Goal: Task Accomplishment & Management: Use online tool/utility

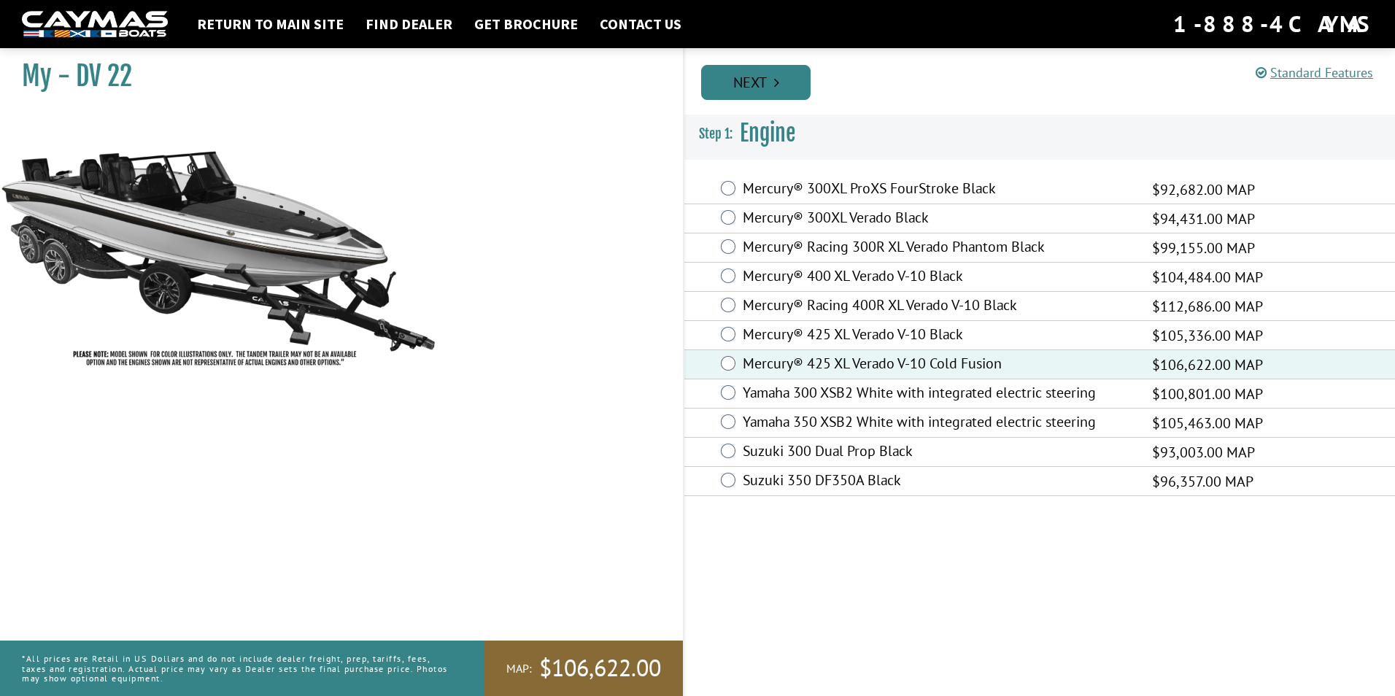
click at [744, 76] on link "Next" at bounding box center [755, 82] width 109 height 35
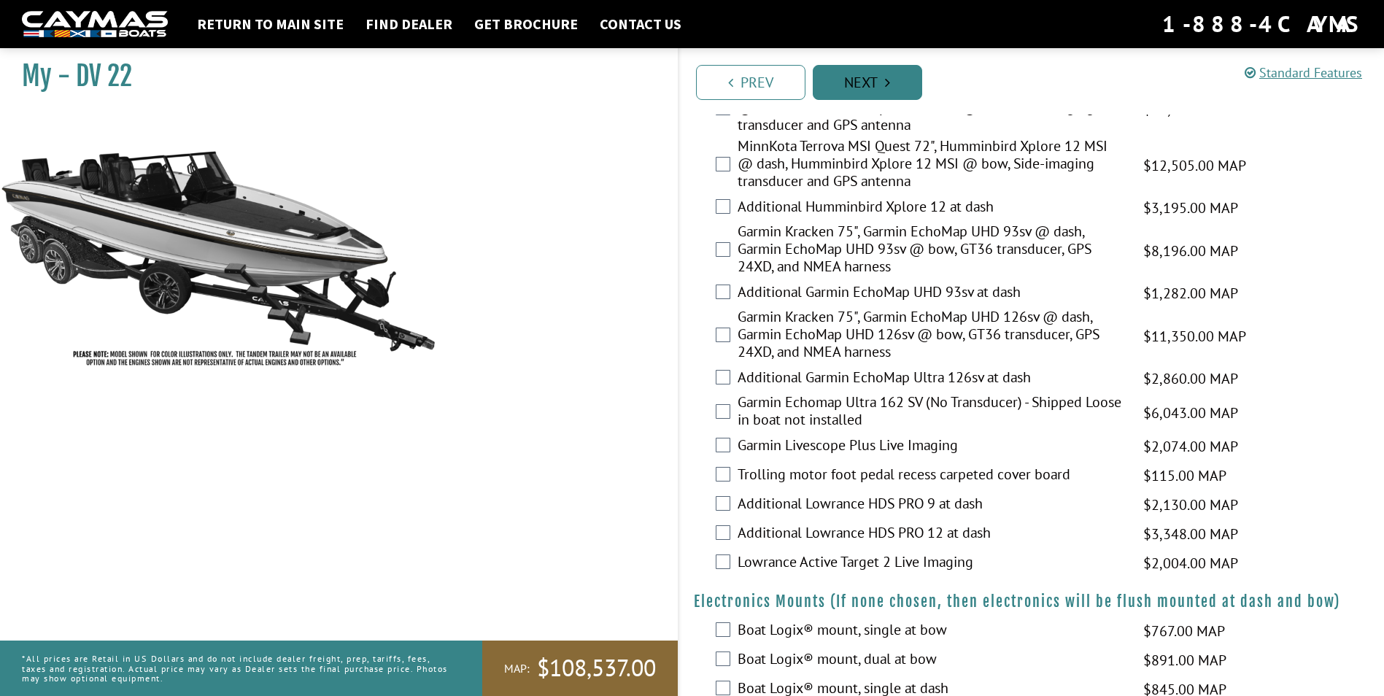
click at [848, 80] on link "Next" at bounding box center [867, 82] width 109 height 35
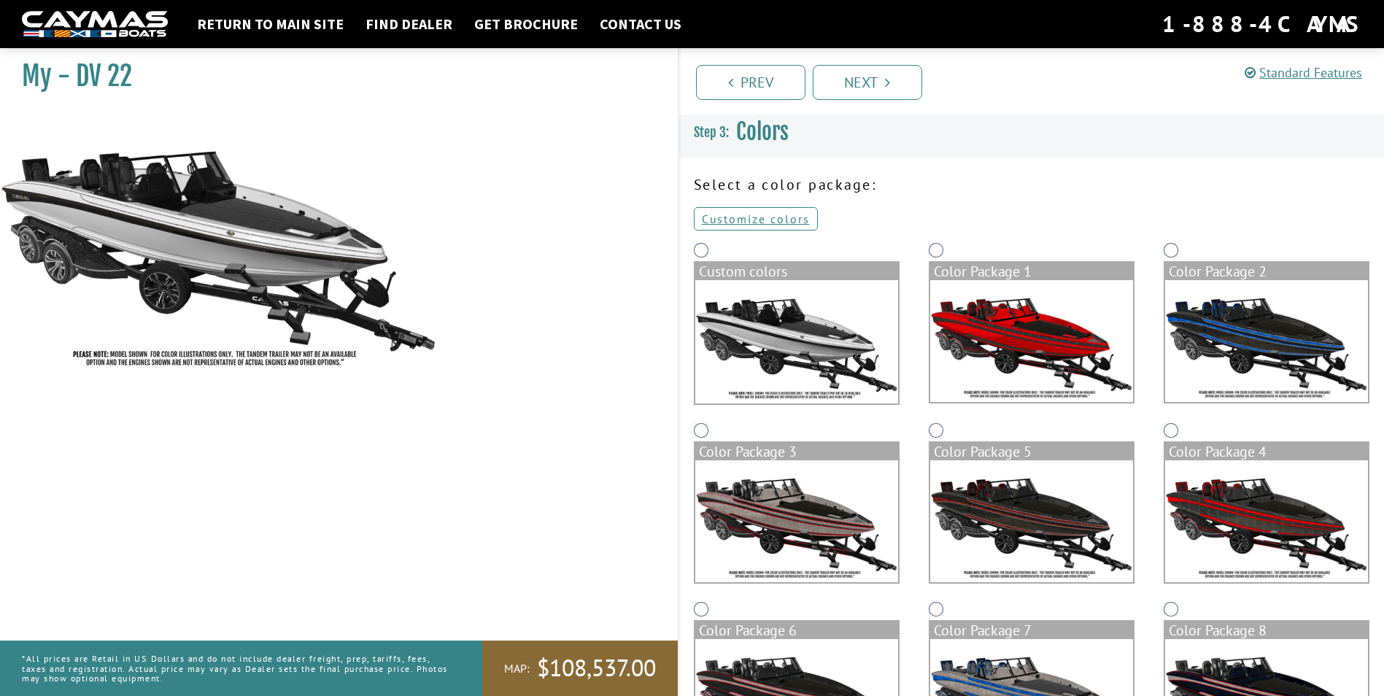
click at [1030, 313] on img at bounding box center [1031, 341] width 203 height 122
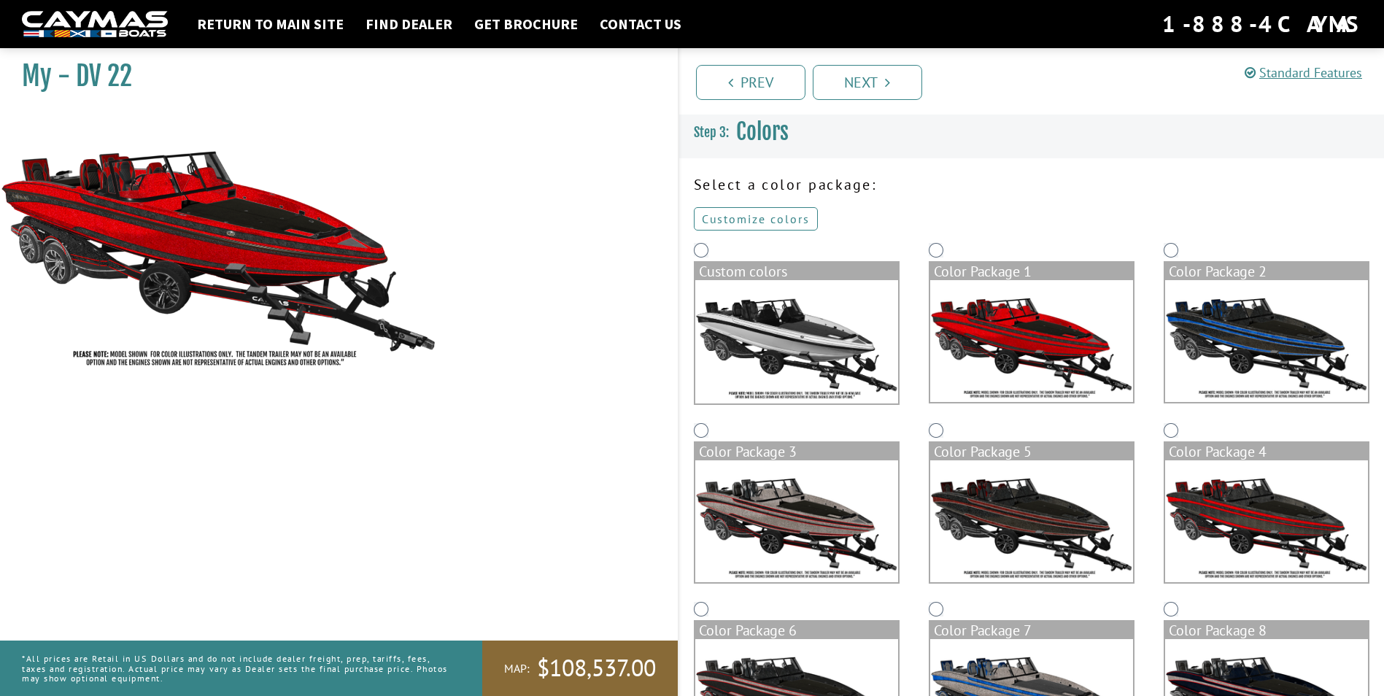
click at [755, 219] on link "Customize colors" at bounding box center [756, 218] width 124 height 23
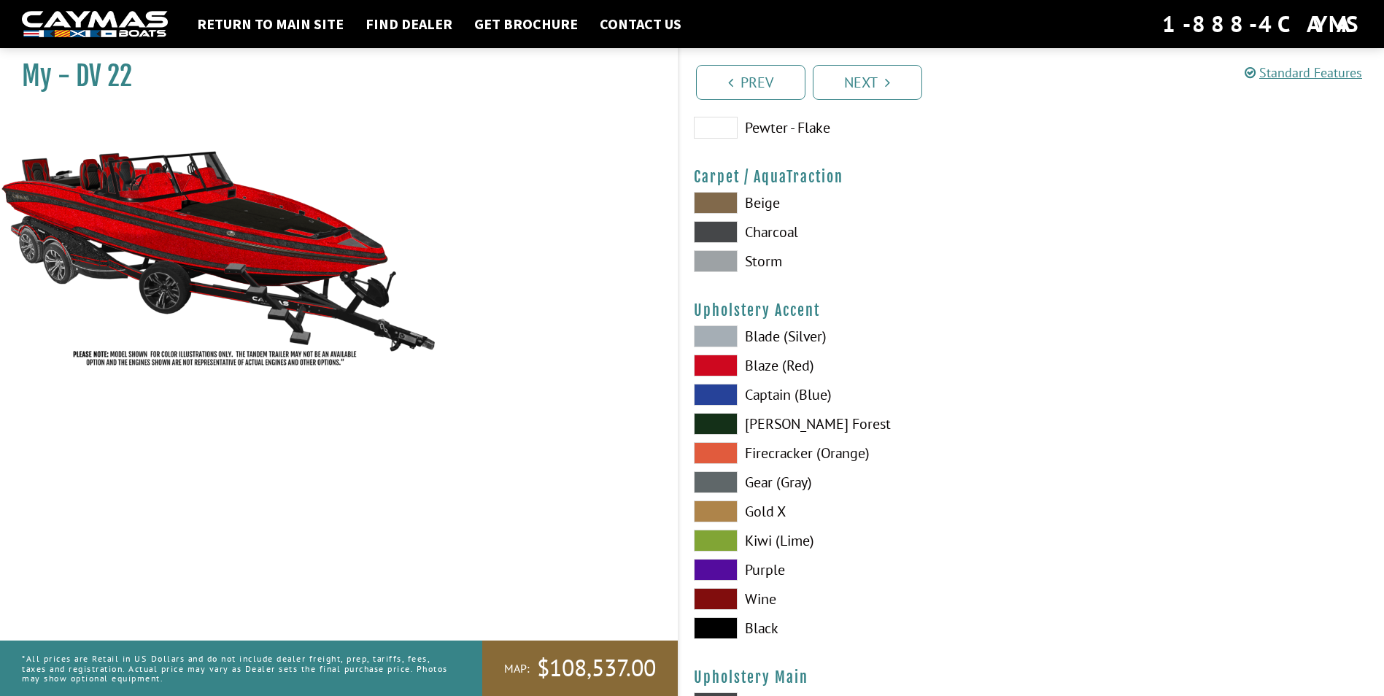
scroll to position [6714, 0]
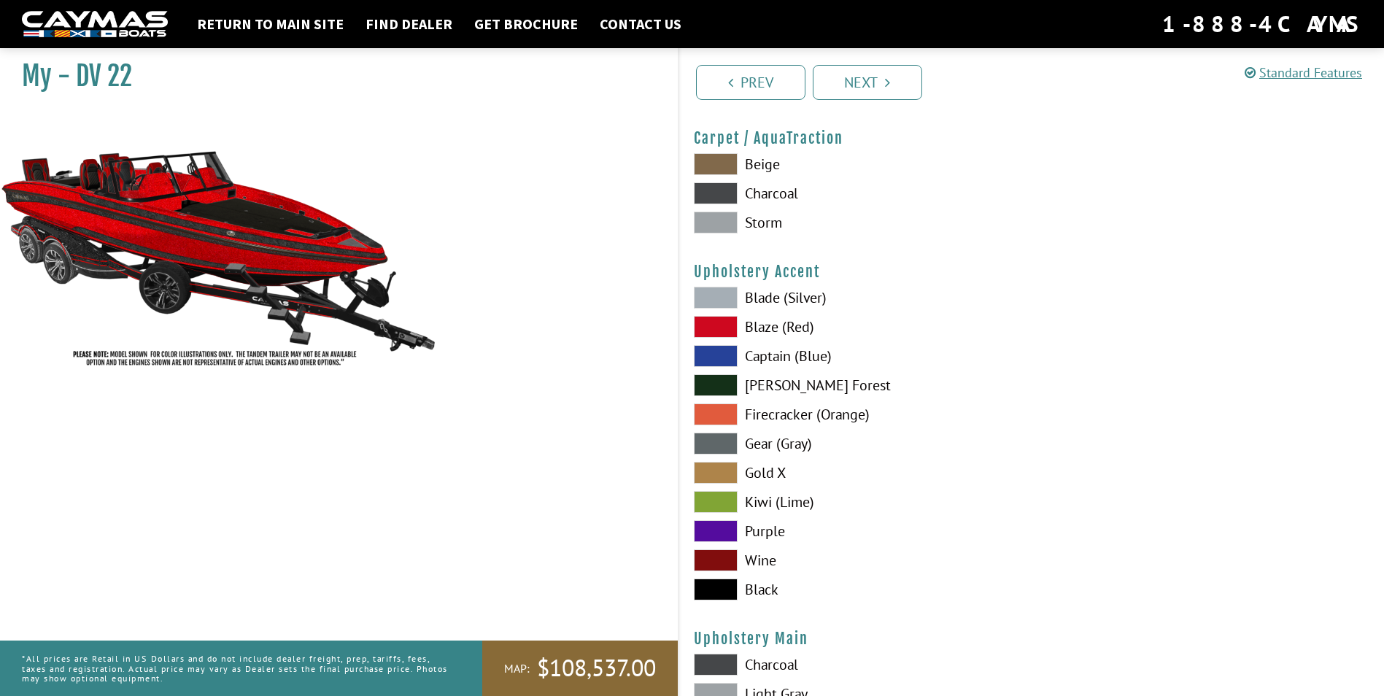
click at [706, 168] on span at bounding box center [716, 164] width 44 height 22
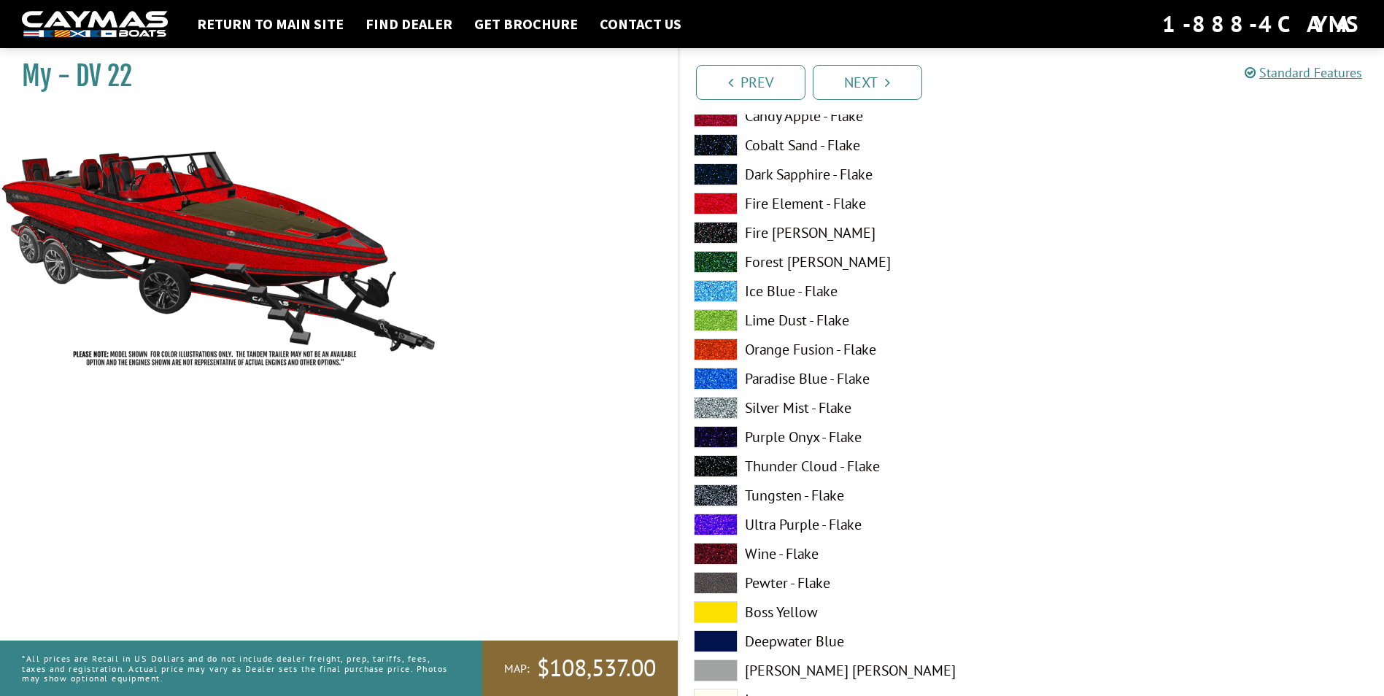
scroll to position [219, 0]
click at [719, 528] on span at bounding box center [716, 524] width 44 height 22
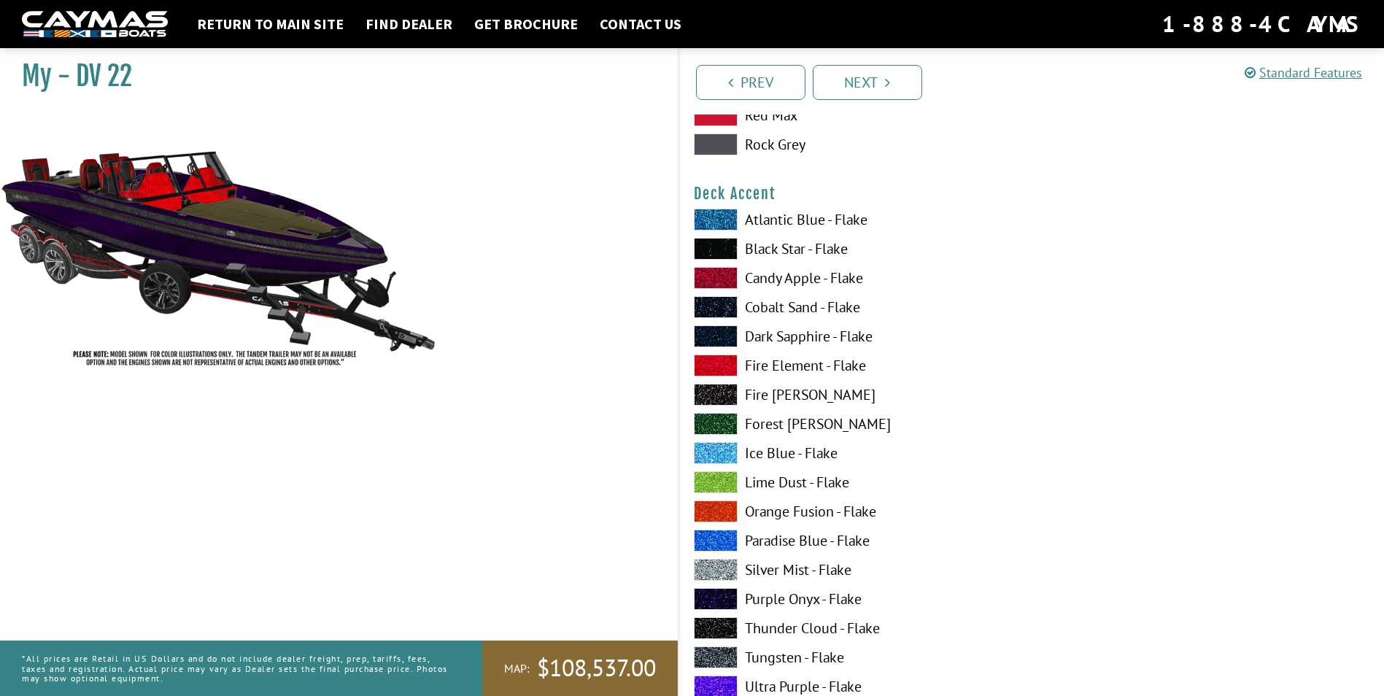
scroll to position [1022, 0]
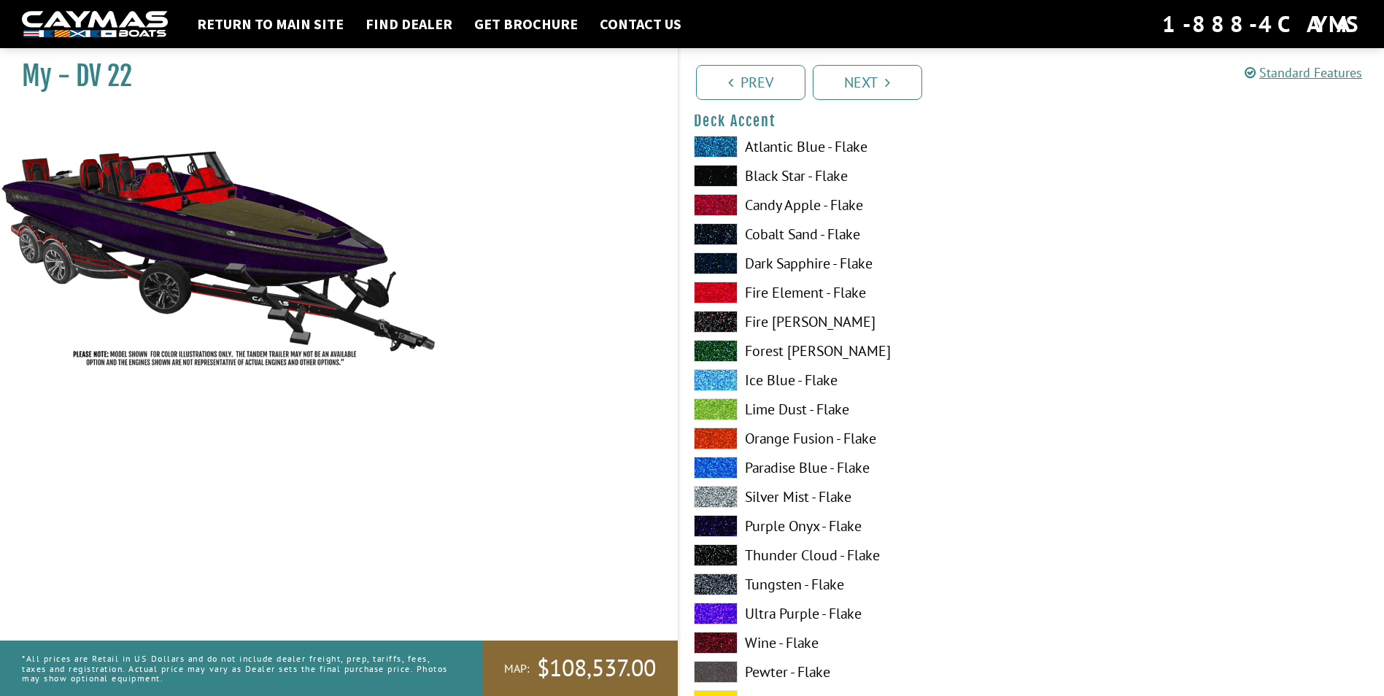
click at [710, 609] on span at bounding box center [716, 614] width 44 height 22
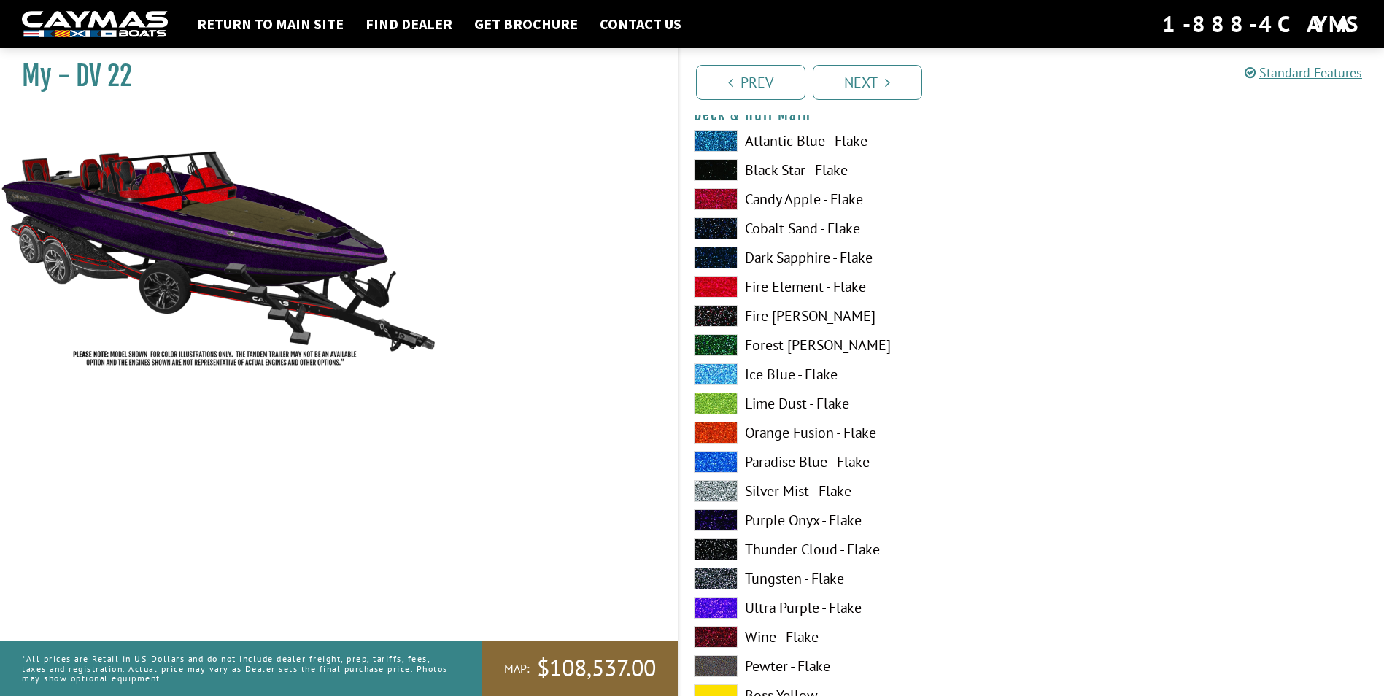
scroll to position [219, 0]
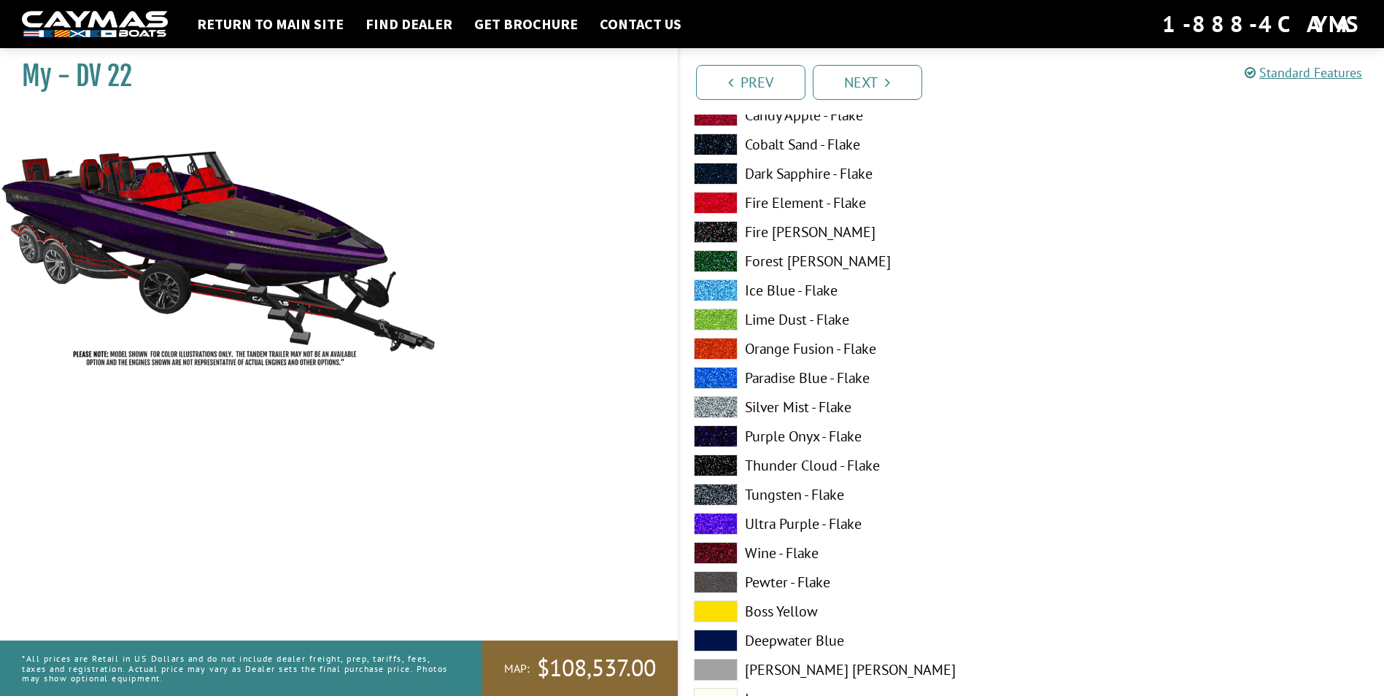
click at [727, 525] on span at bounding box center [716, 524] width 44 height 22
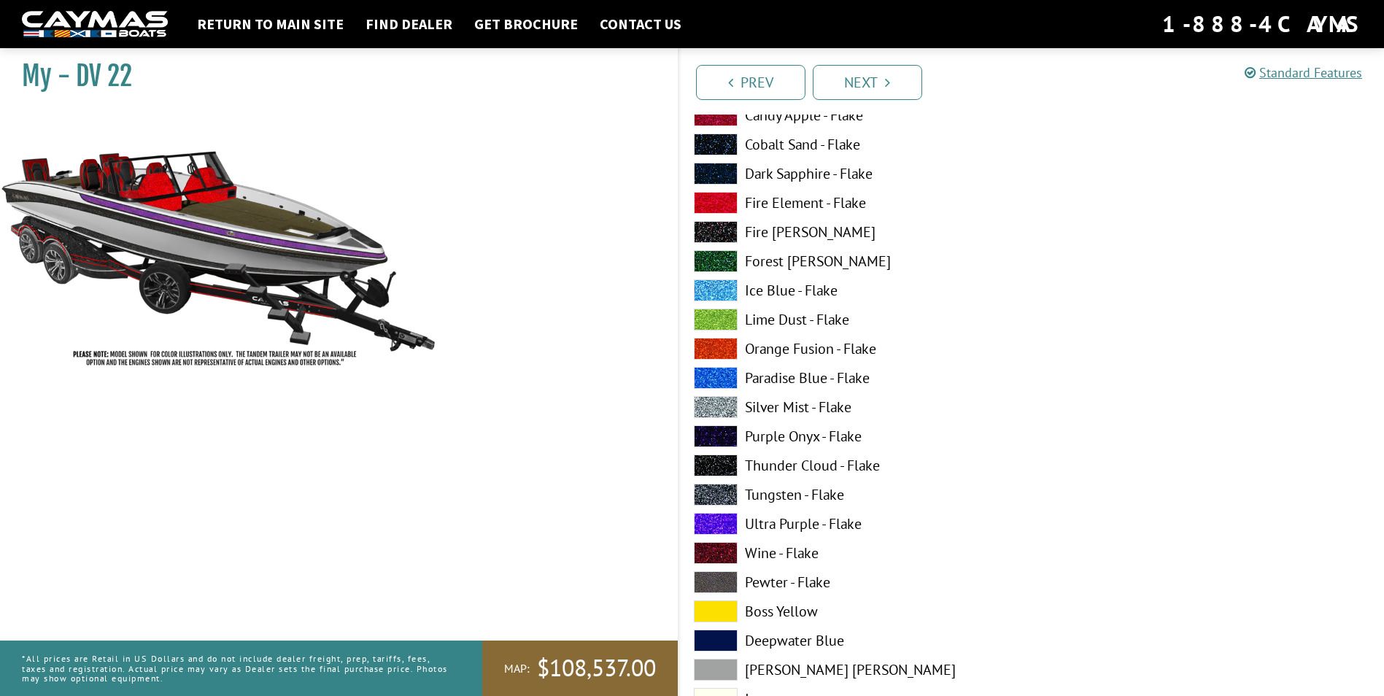
click at [727, 525] on span at bounding box center [716, 524] width 44 height 22
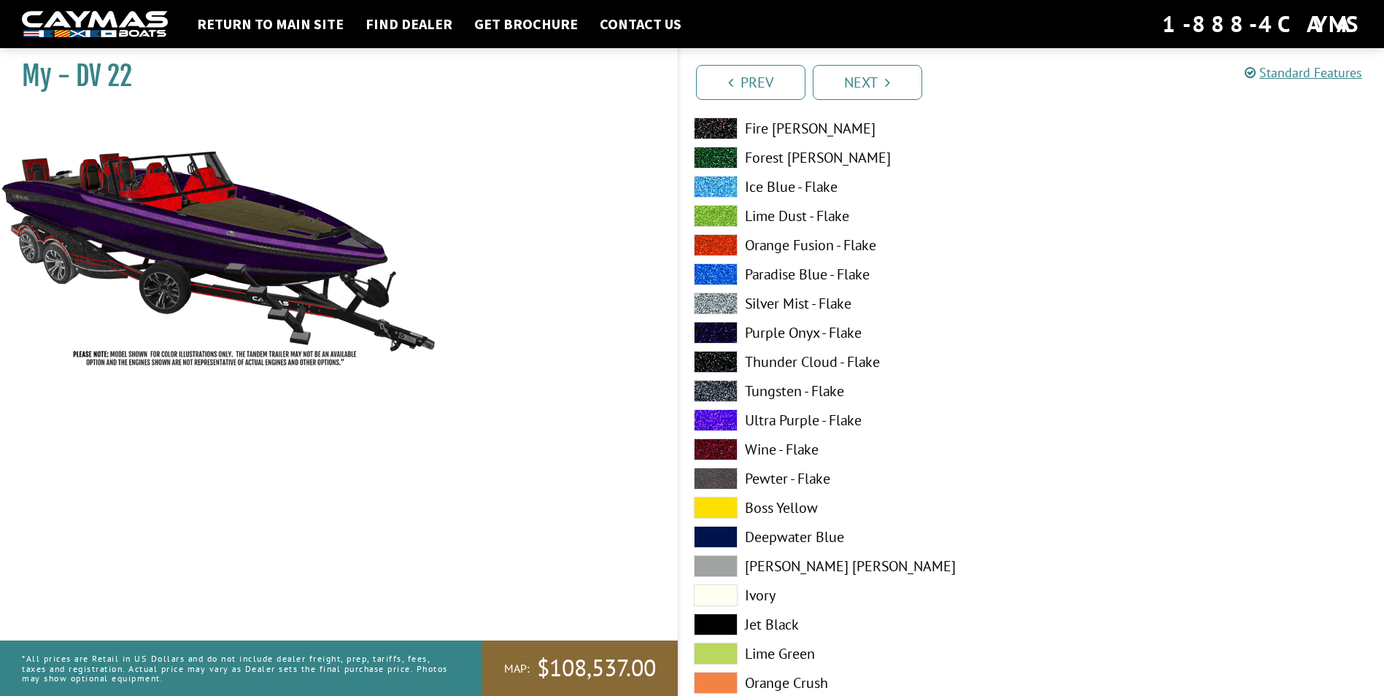
scroll to position [1241, 0]
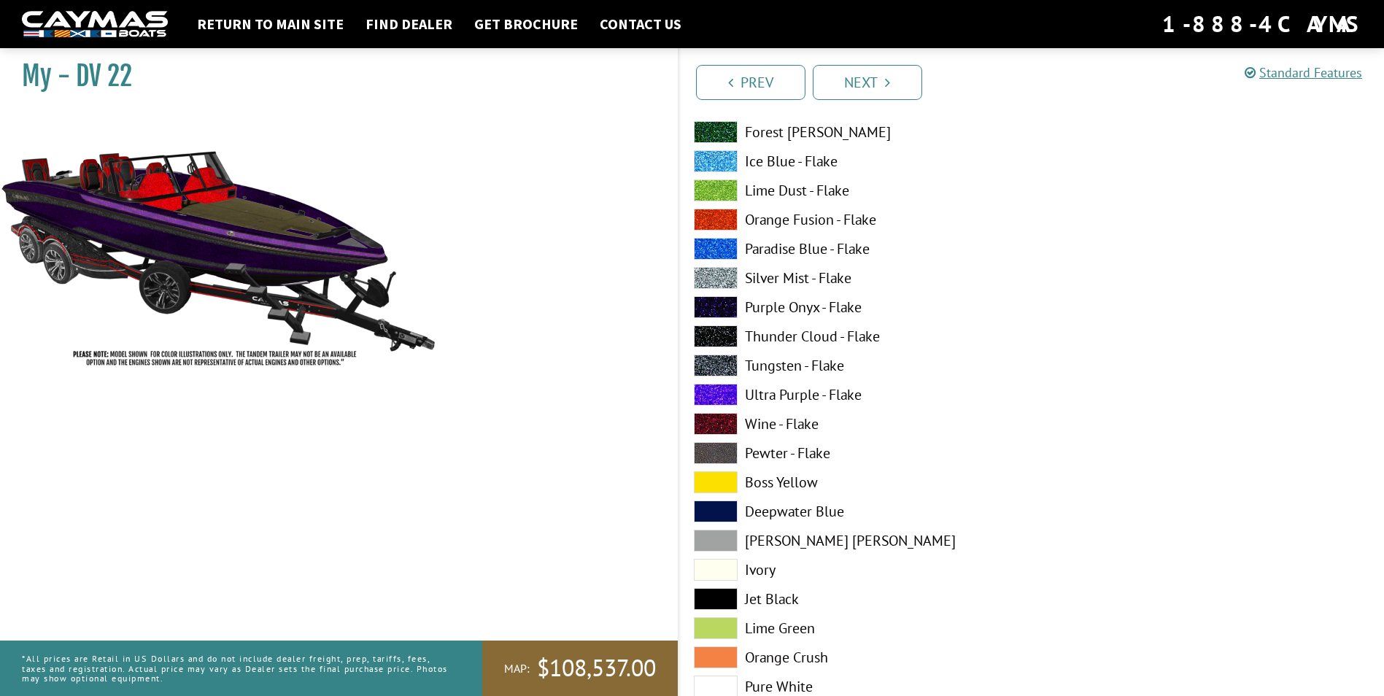
click at [717, 390] on span at bounding box center [716, 395] width 44 height 22
click at [722, 381] on div "Atlantic Blue - Flake Black Star - Flake Candy Apple - Flake Cobalt Sand - Flak…" at bounding box center [855, 340] width 352 height 847
click at [710, 367] on span at bounding box center [716, 366] width 44 height 22
click at [709, 395] on span at bounding box center [716, 395] width 44 height 22
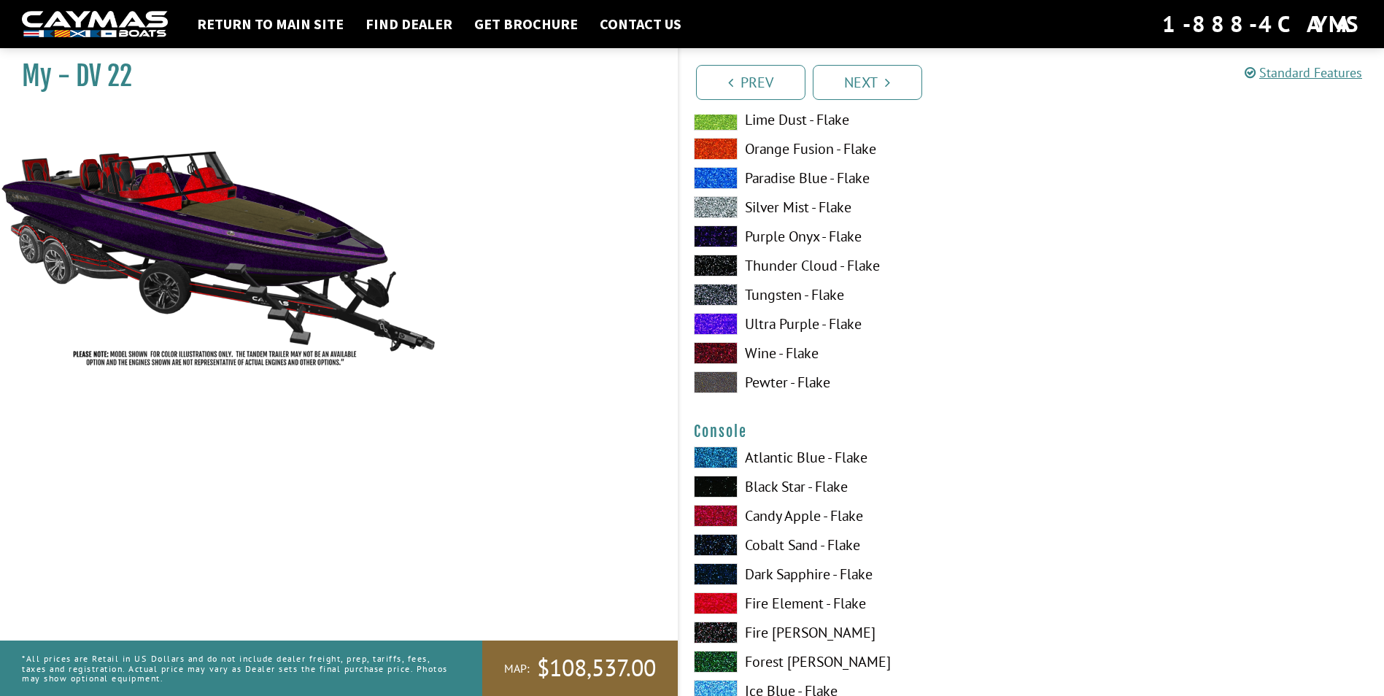
scroll to position [2408, 0]
